Goal: Find contact information: Find contact information

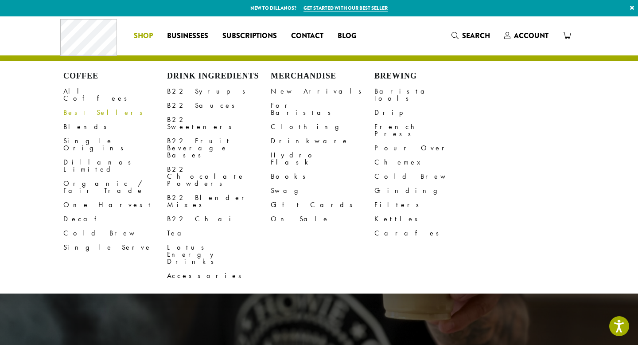
click at [89, 106] on link "Best Sellers" at bounding box center [115, 112] width 104 height 14
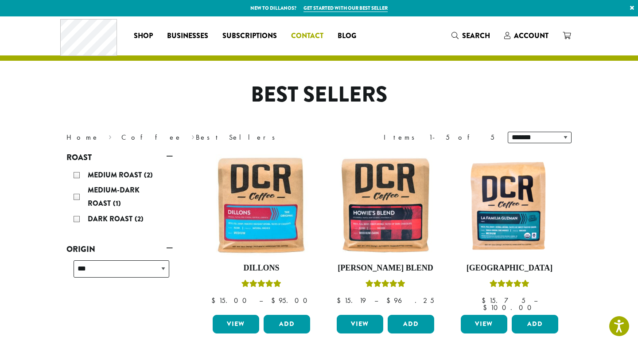
click at [306, 35] on span "Contact" at bounding box center [307, 36] width 32 height 11
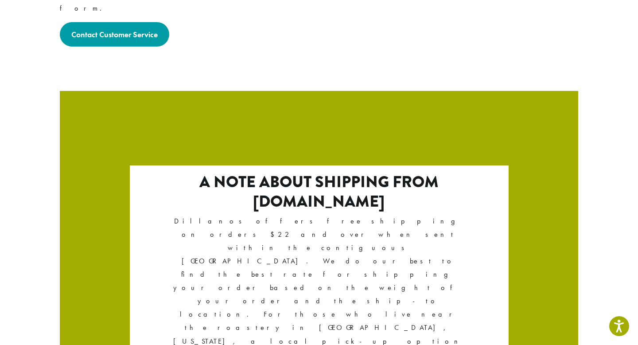
scroll to position [1527, 0]
